Goal: Information Seeking & Learning: Learn about a topic

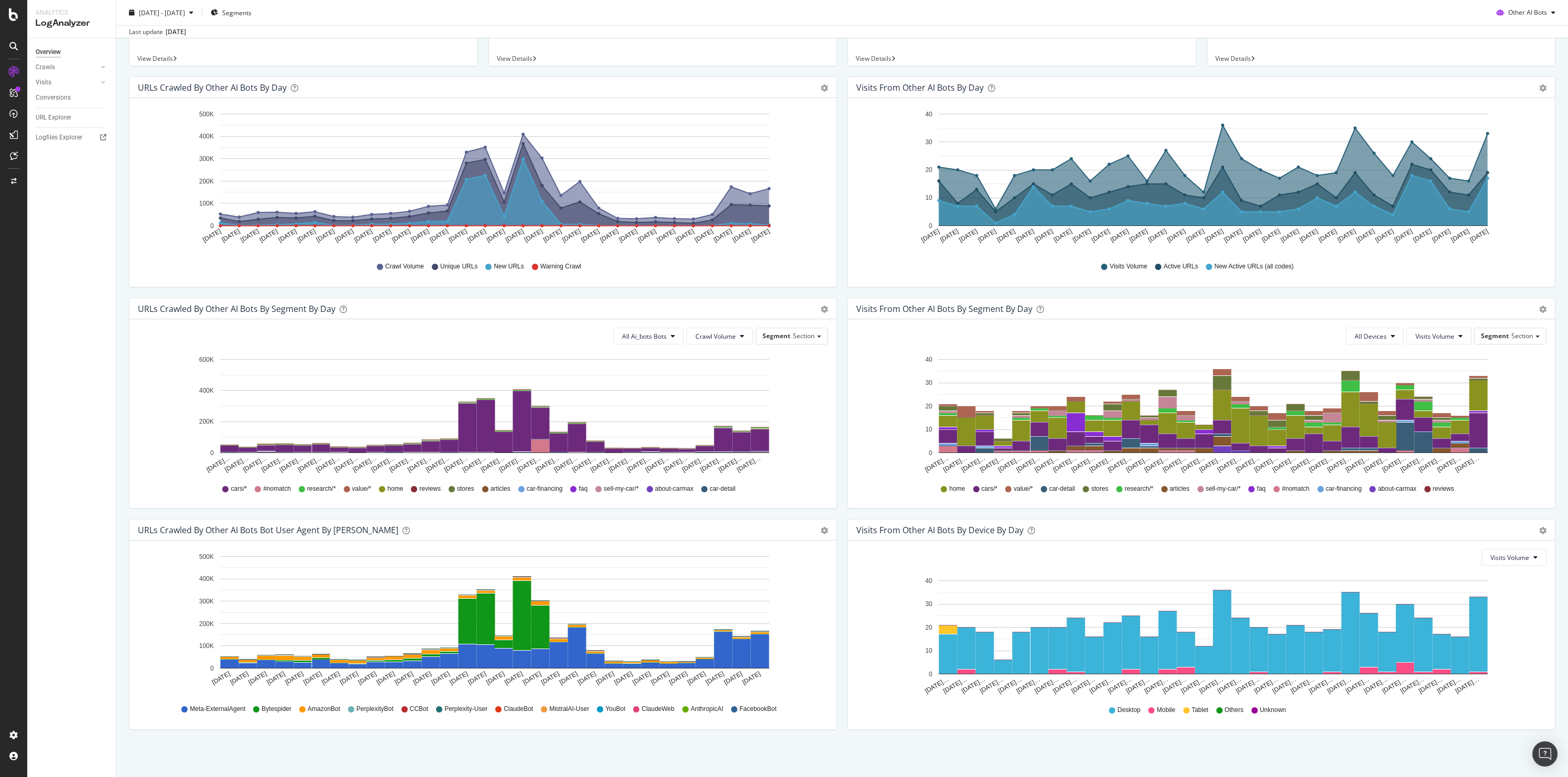
scroll to position [97, 0]
click at [12, 24] on div at bounding box center [14, 388] width 28 height 777
click at [14, 20] on icon at bounding box center [14, 15] width 9 height 12
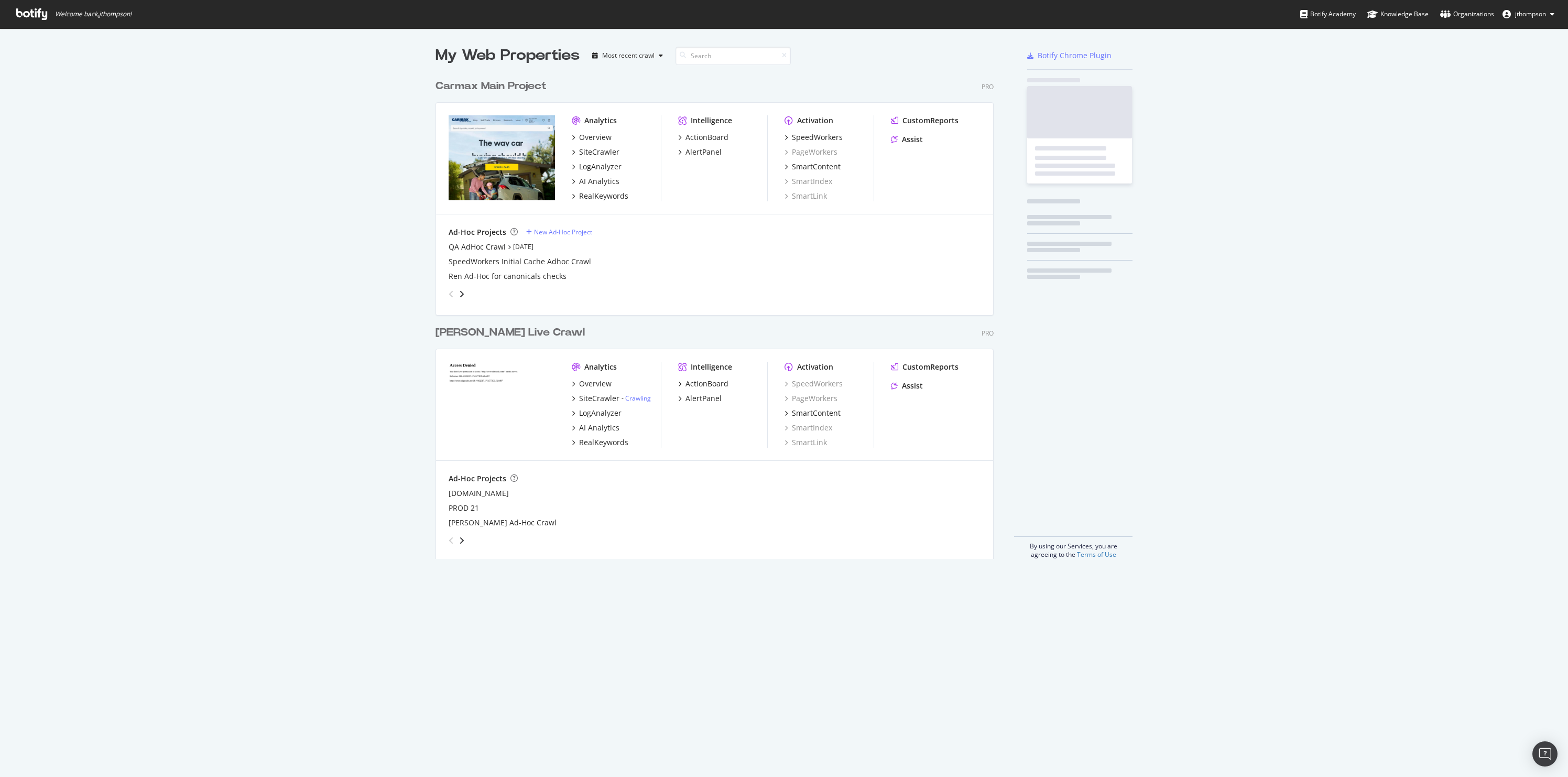
scroll to position [769, 1553]
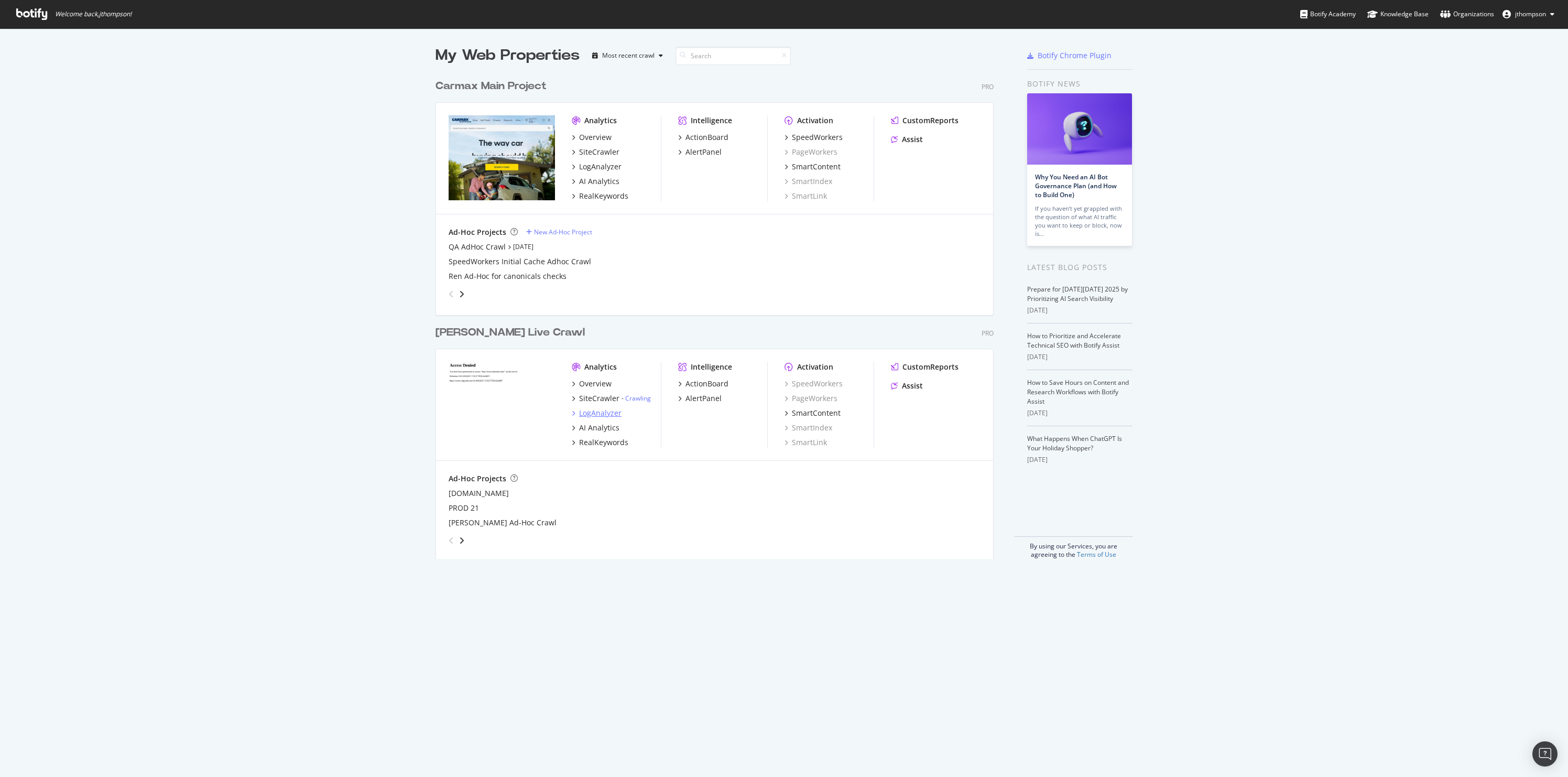
click at [594, 414] on div "LogAnalyzer" at bounding box center [599, 413] width 42 height 11
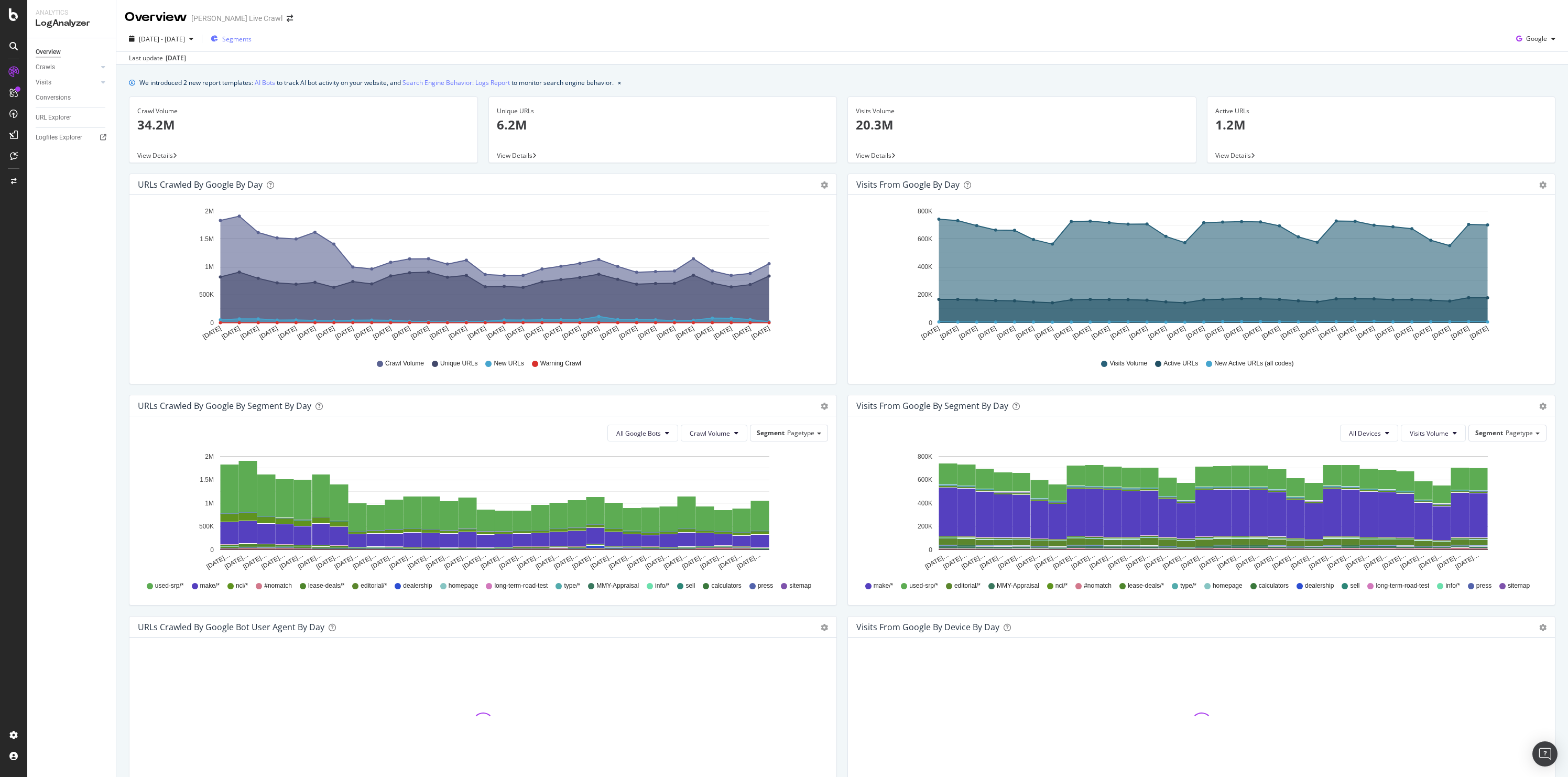
click at [252, 36] on span "Segments" at bounding box center [237, 39] width 29 height 9
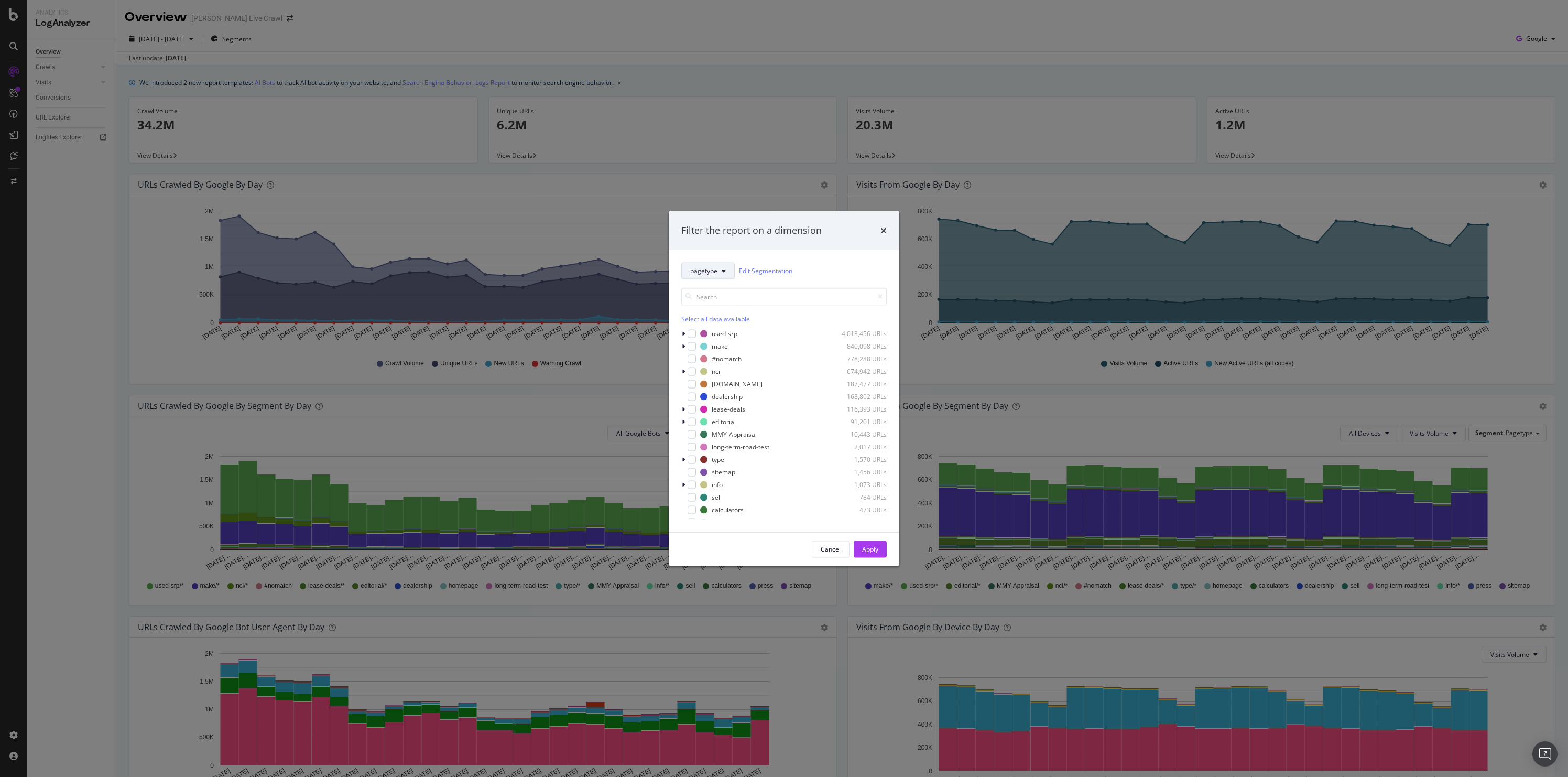
click at [719, 273] on button "pagetype" at bounding box center [708, 270] width 54 height 17
click at [715, 330] on span "parameters" at bounding box center [709, 328] width 38 height 9
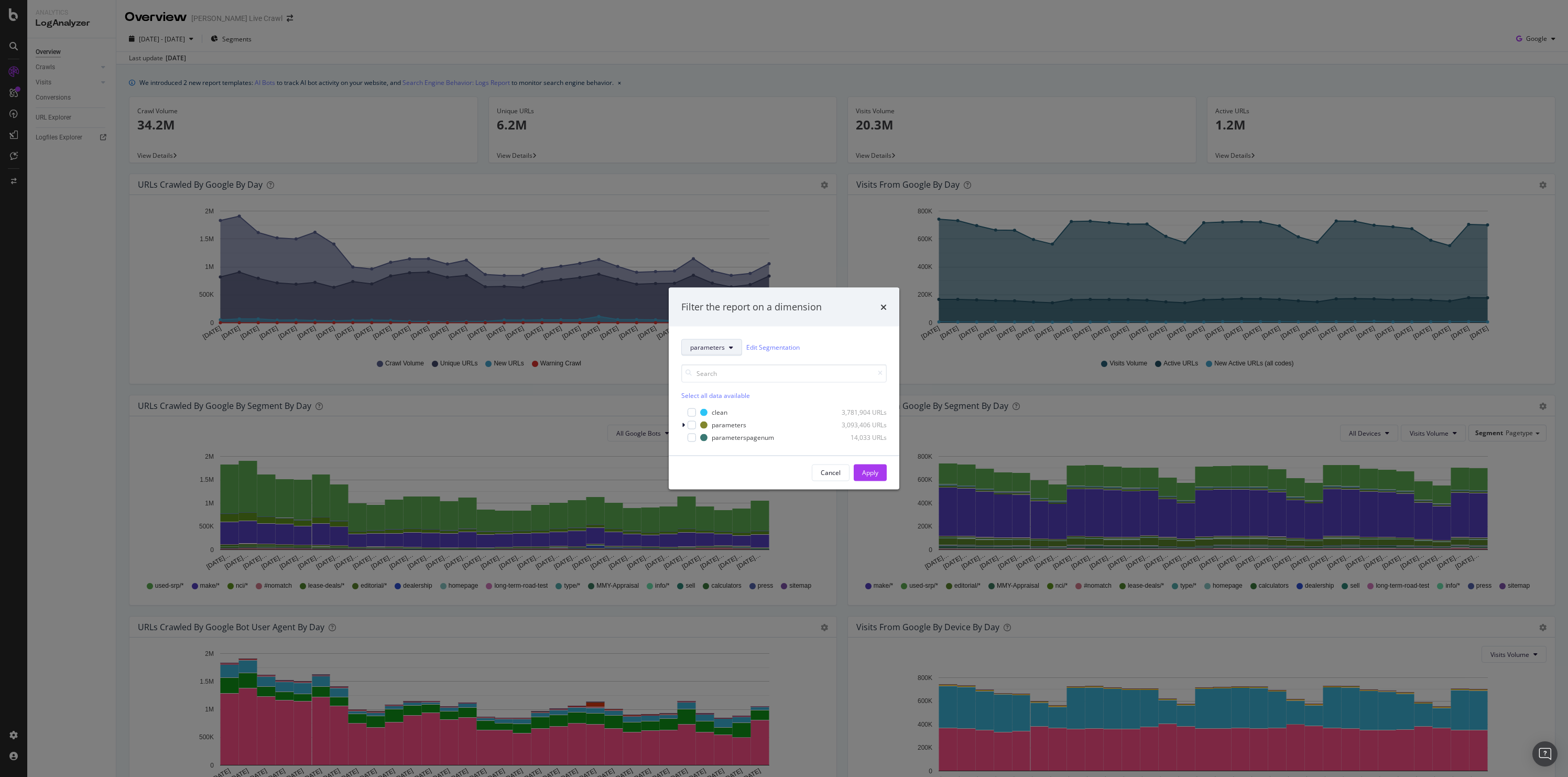
click at [735, 353] on button "parameters" at bounding box center [711, 347] width 60 height 17
click at [716, 380] on span "pagetype" at bounding box center [709, 384] width 38 height 9
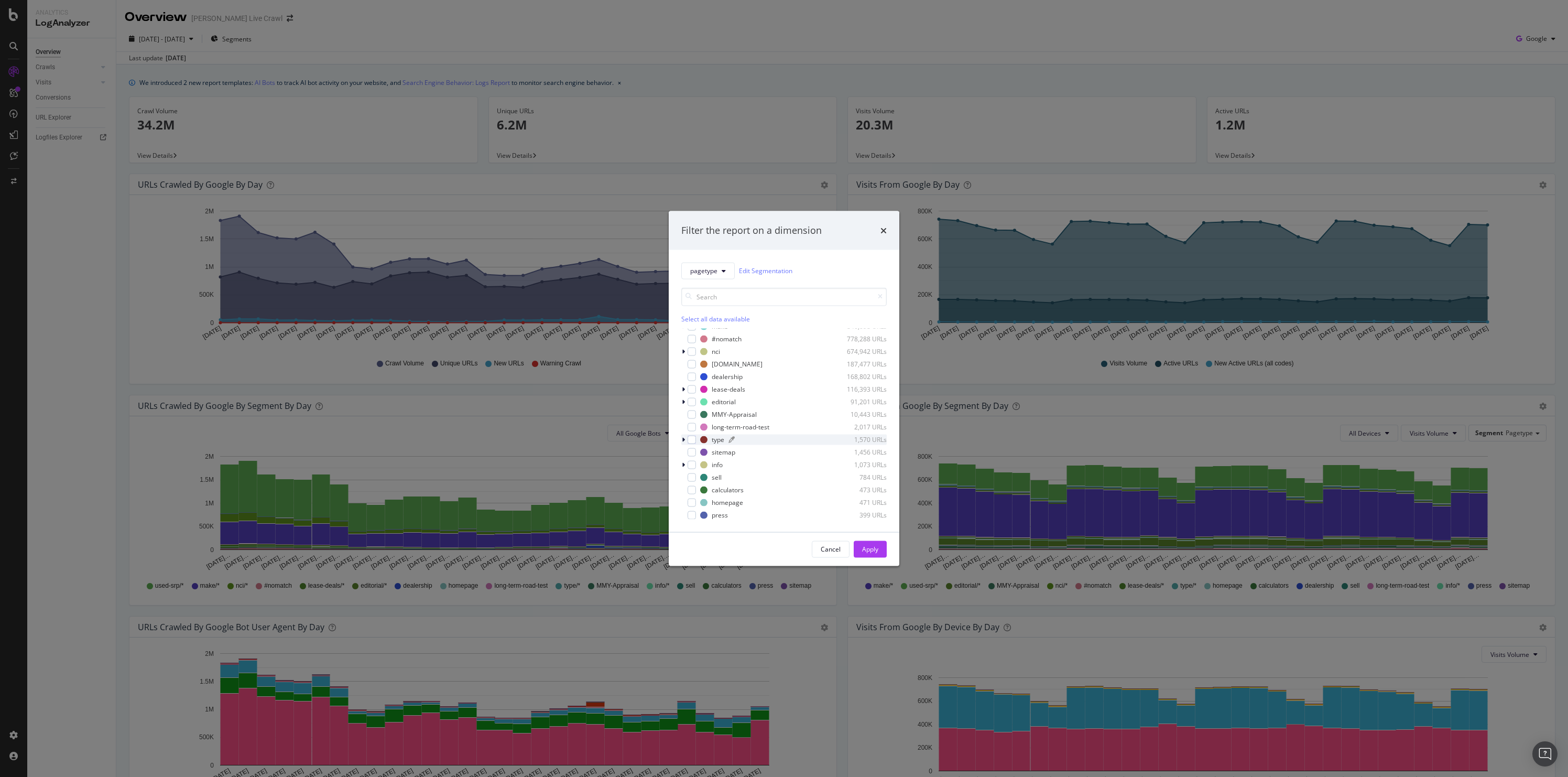
scroll to position [21, 0]
click at [693, 476] on div "modal" at bounding box center [691, 475] width 8 height 8
click at [865, 549] on div "Apply" at bounding box center [870, 549] width 16 height 9
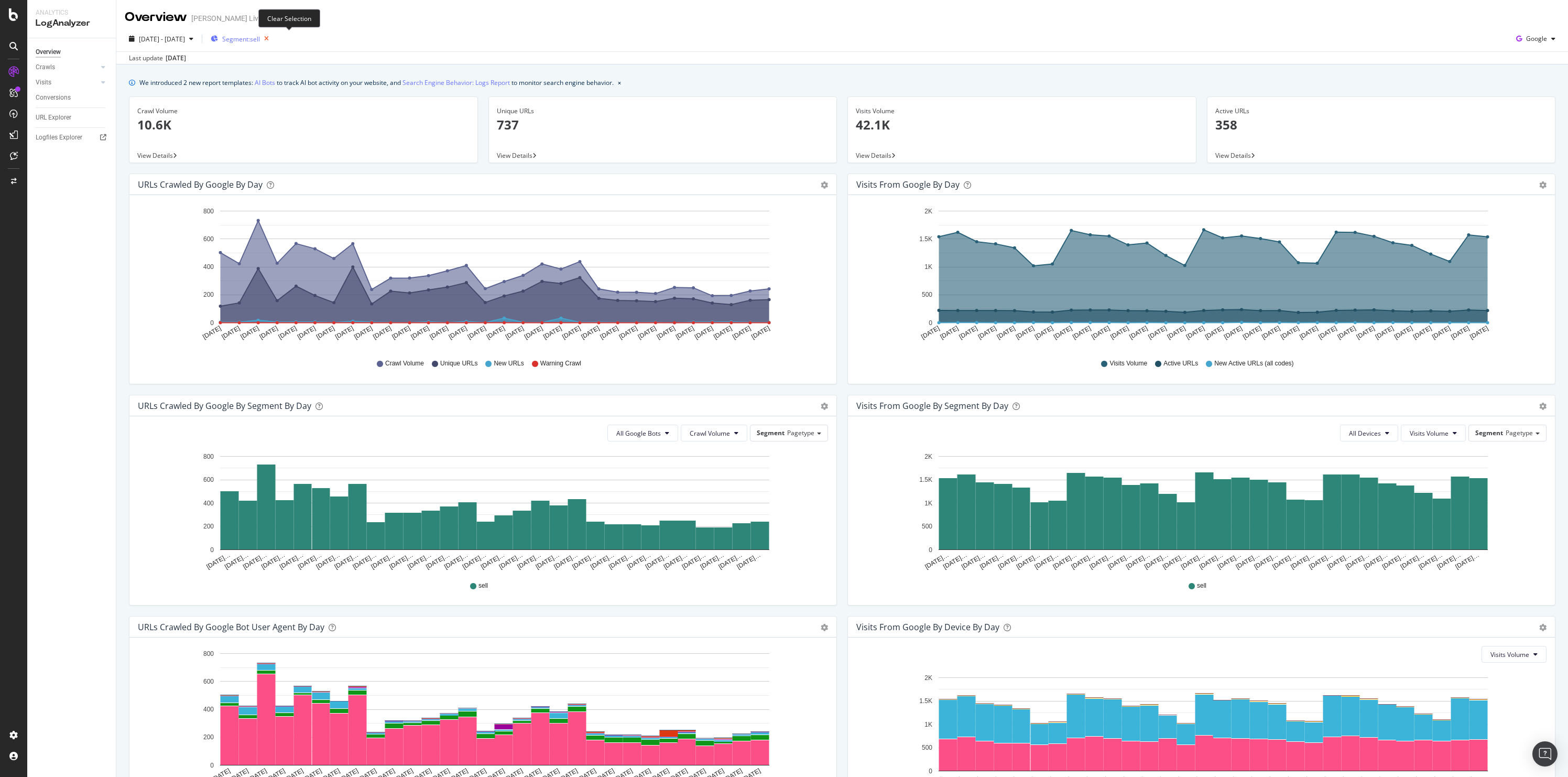
click at [273, 38] on icon "button" at bounding box center [266, 38] width 13 height 15
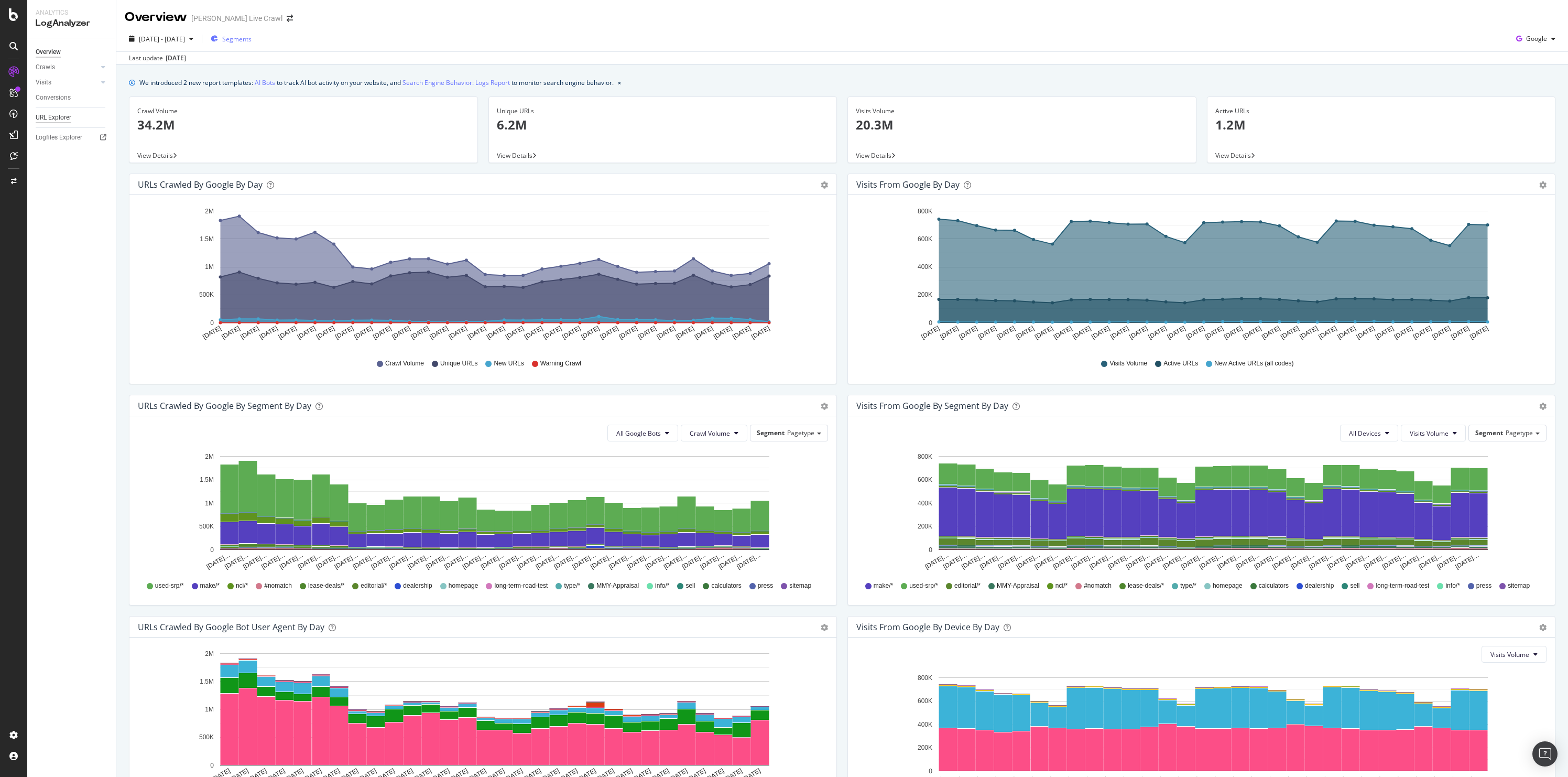
click at [54, 119] on div "URL Explorer" at bounding box center [54, 118] width 36 height 11
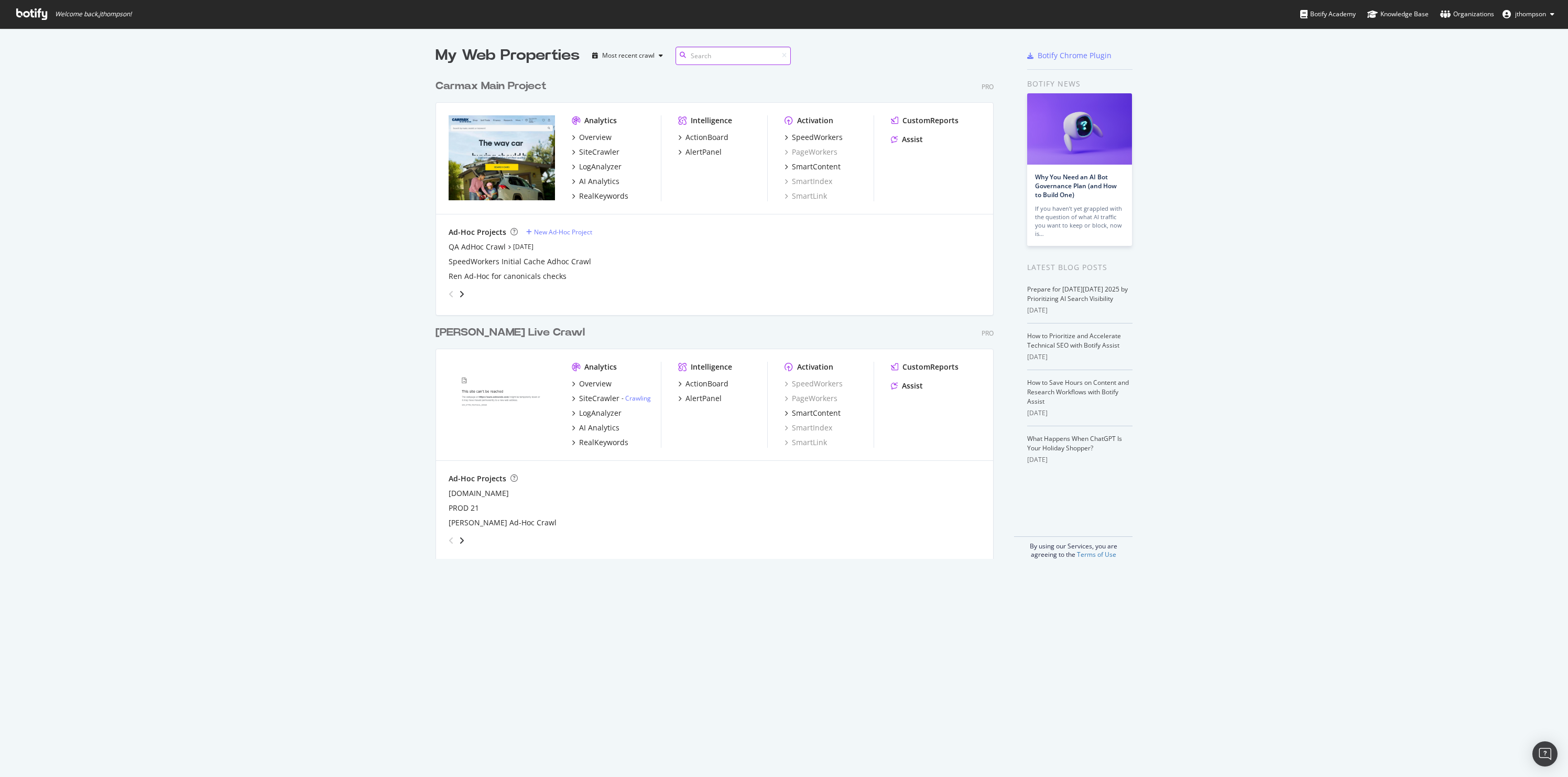
scroll to position [485, 559]
